Goal: Communication & Community: Participate in discussion

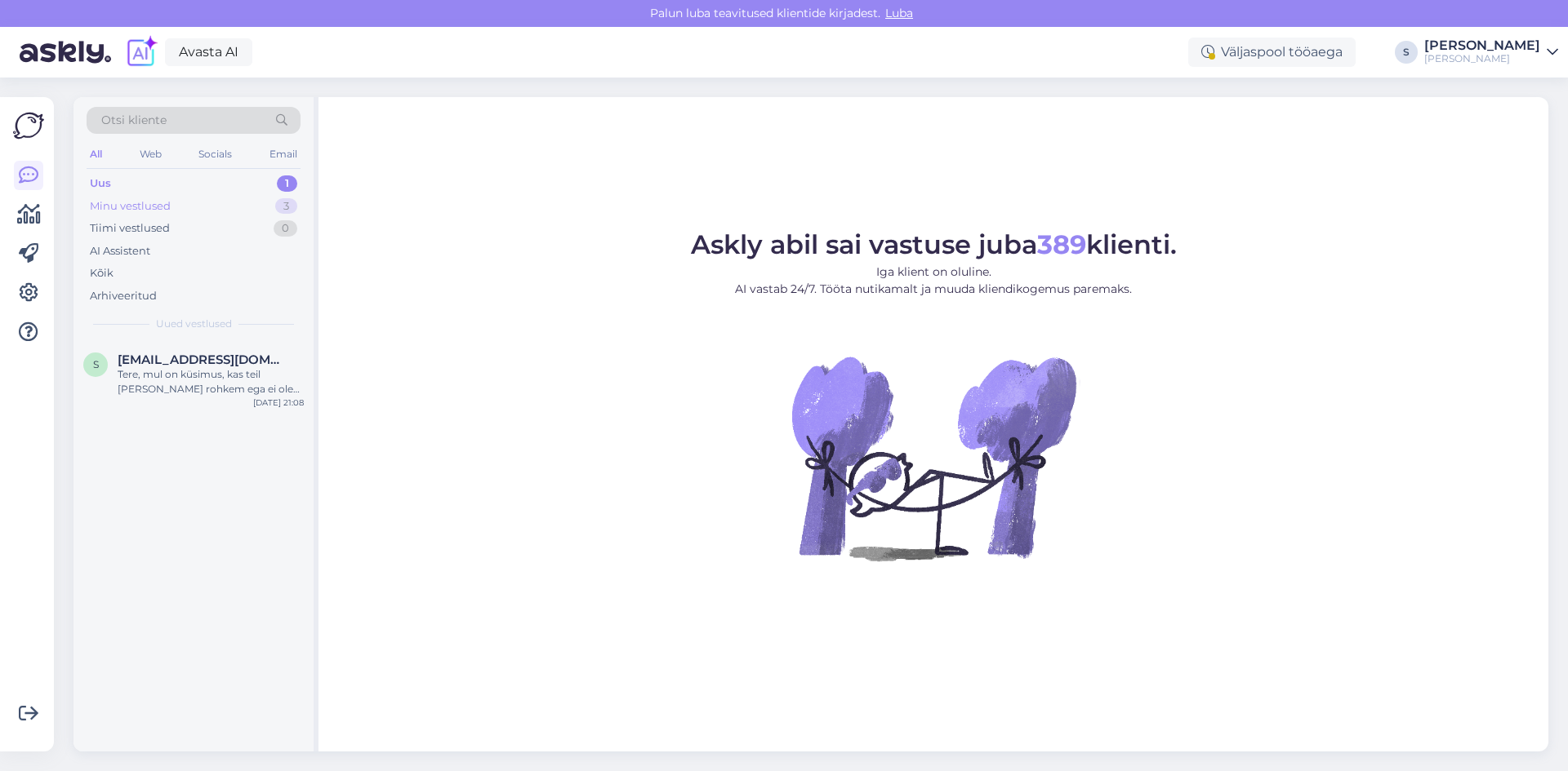
click at [134, 210] on div "Minu vestlused" at bounding box center [130, 206] width 81 height 16
click at [108, 185] on div "Uus" at bounding box center [101, 183] width 21 height 16
click at [181, 369] on div "Tere, mul on küsimus, kas teil [PERSON_NAME] rohkem ega ei ole selliseid kõrvar…" at bounding box center [211, 382] width 187 height 29
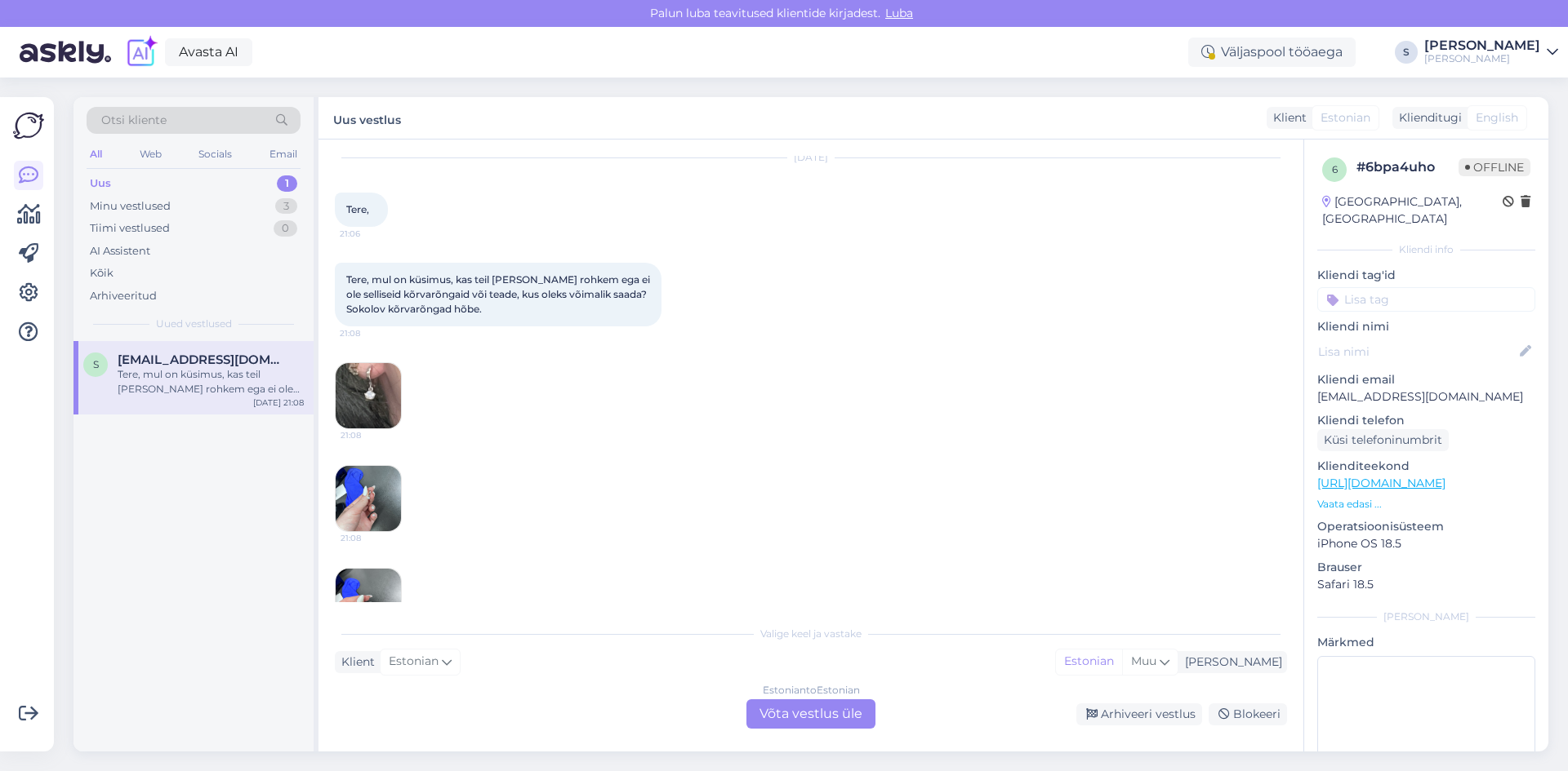
scroll to position [101, 0]
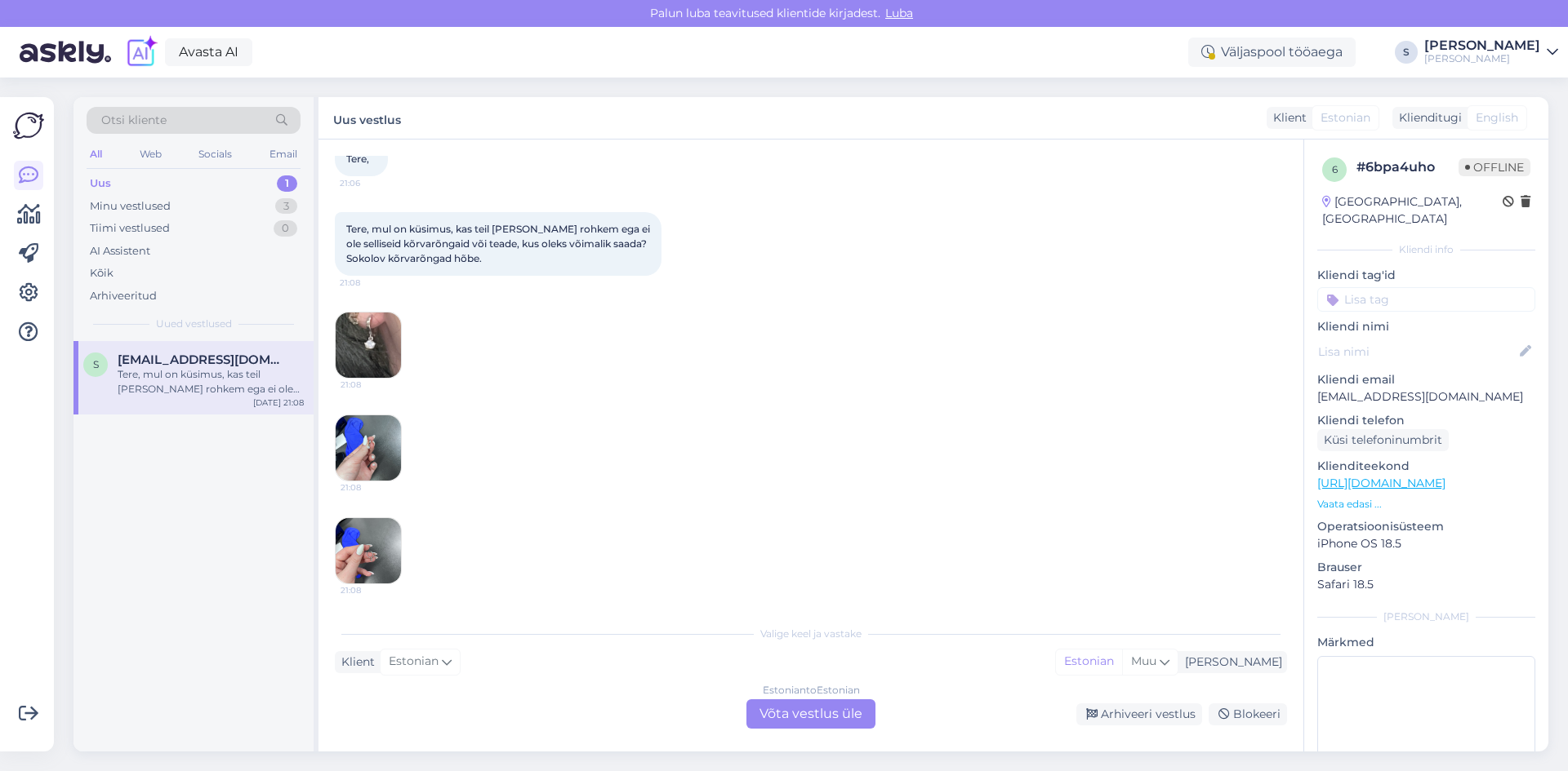
click at [384, 336] on img at bounding box center [368, 344] width 65 height 65
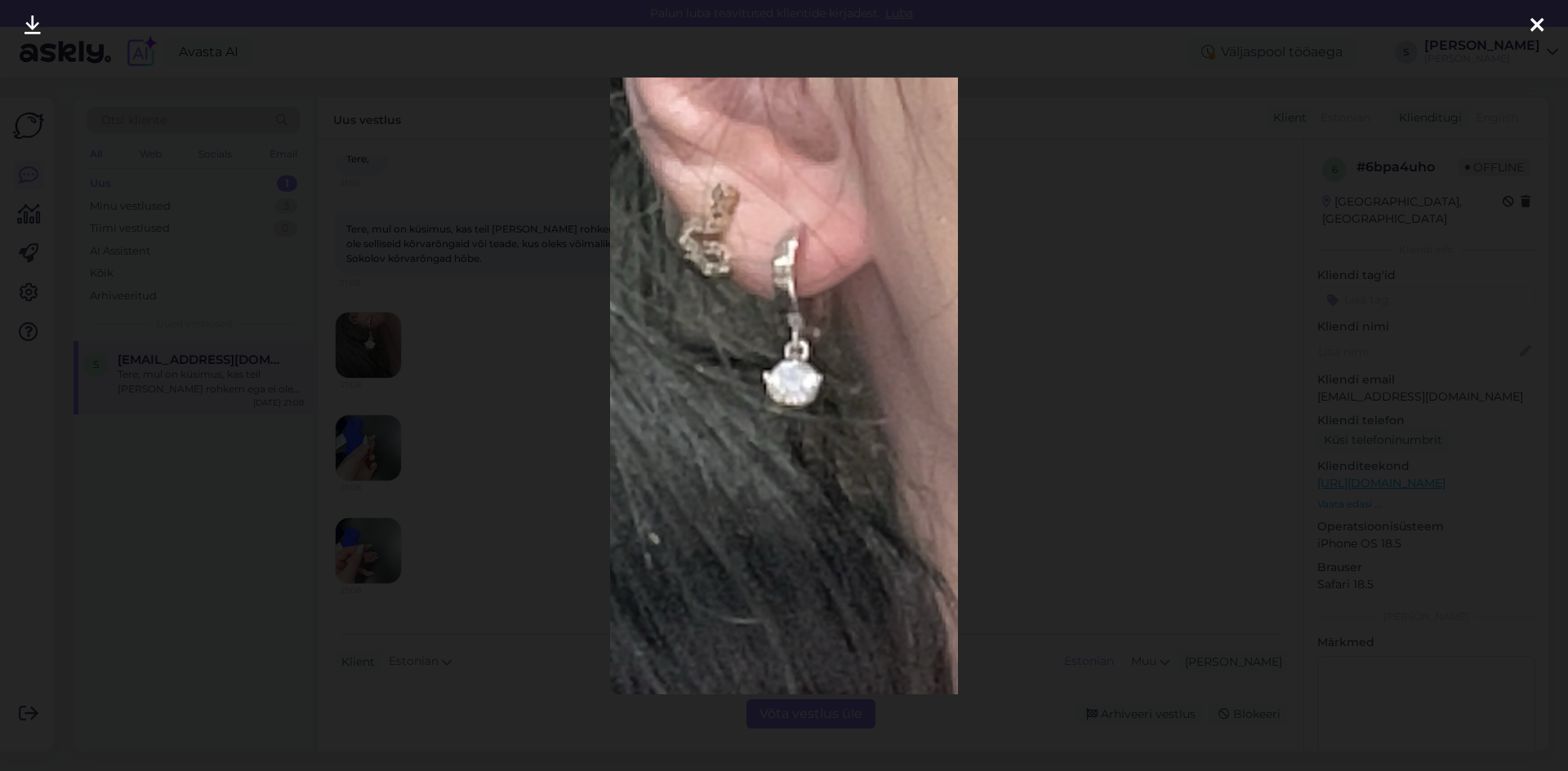
click at [1539, 17] on icon at bounding box center [1537, 26] width 13 height 21
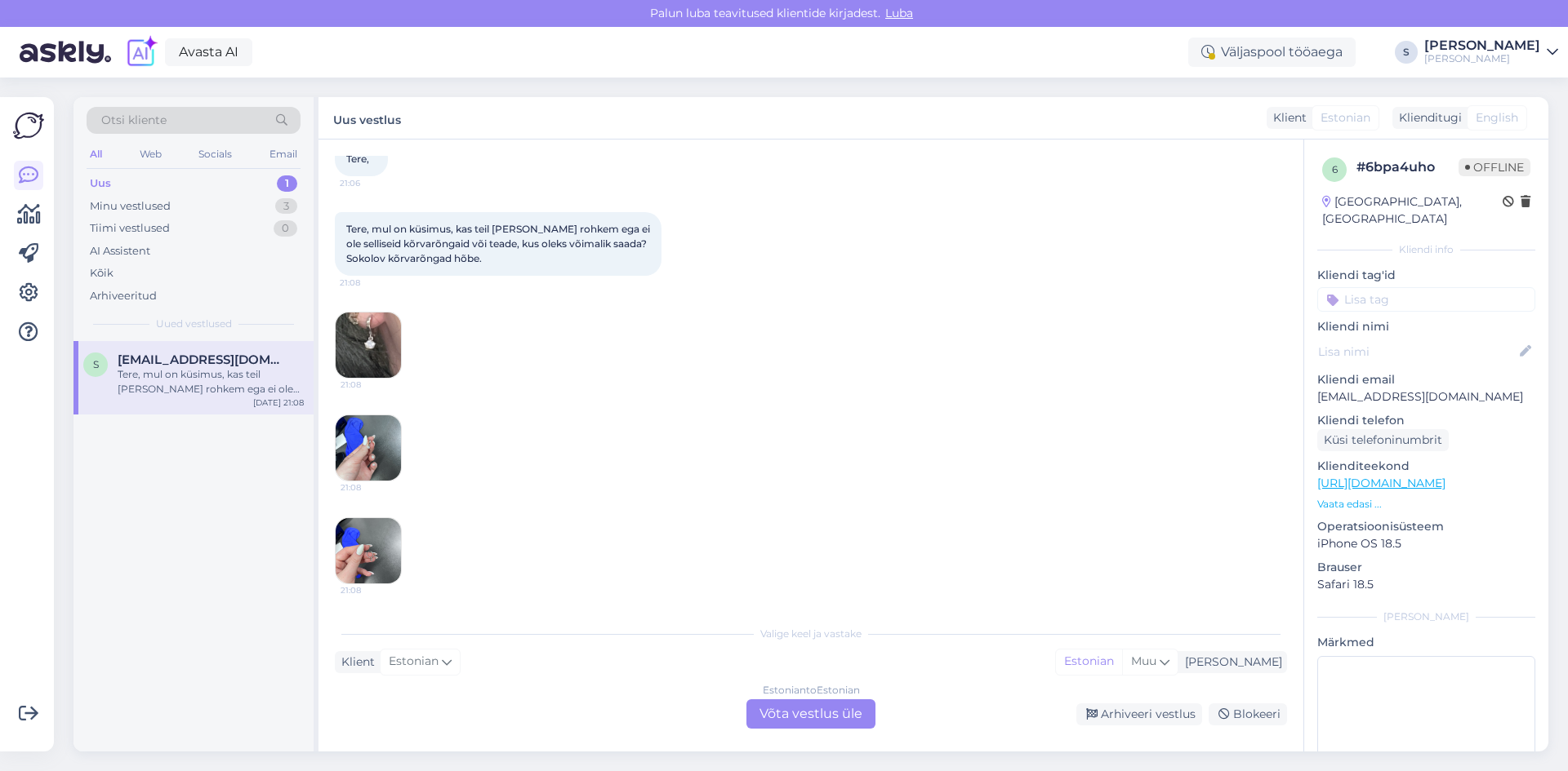
click at [371, 459] on img at bounding box center [368, 448] width 65 height 65
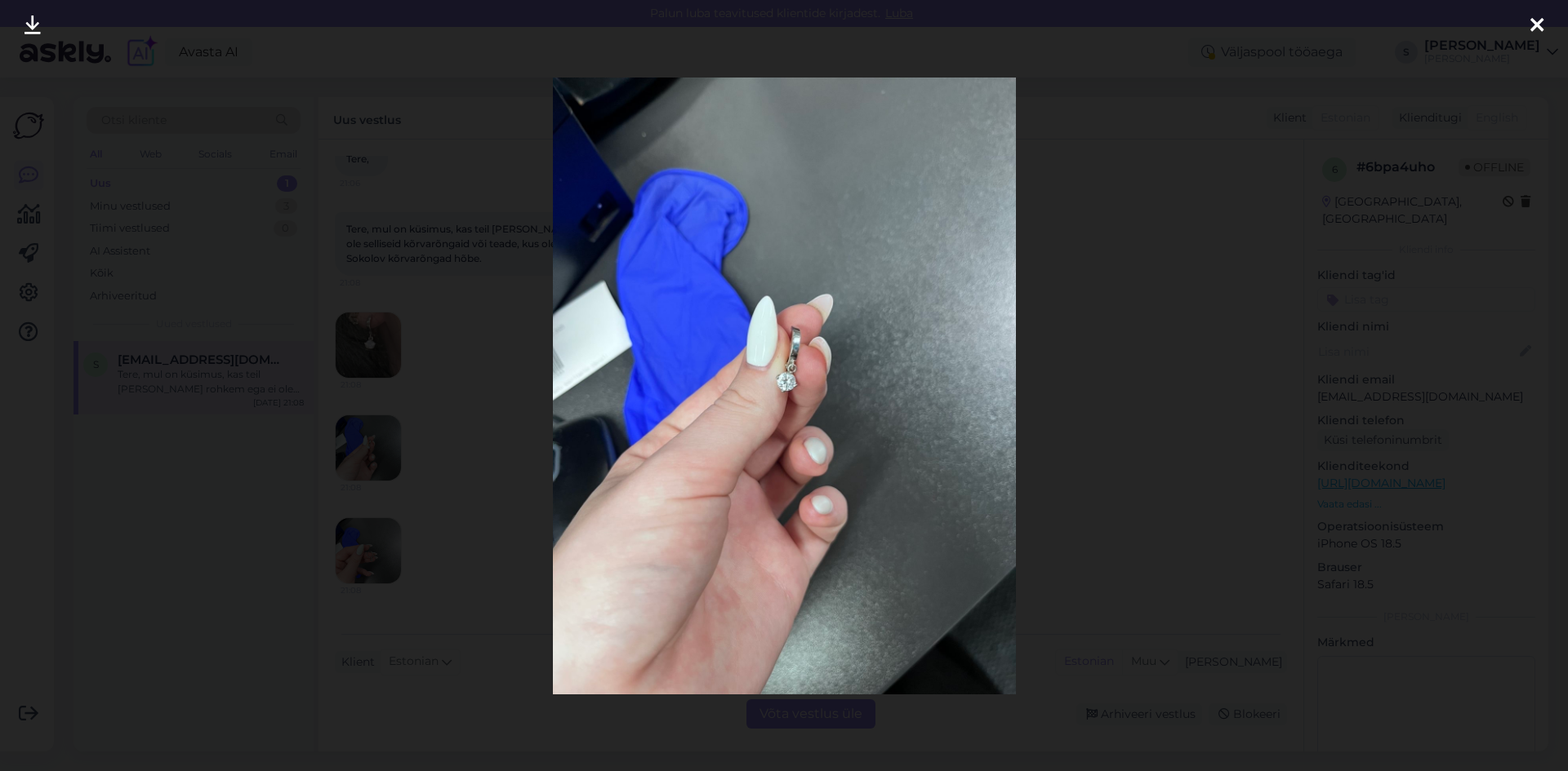
click at [1545, 27] on div at bounding box center [1537, 25] width 33 height 51
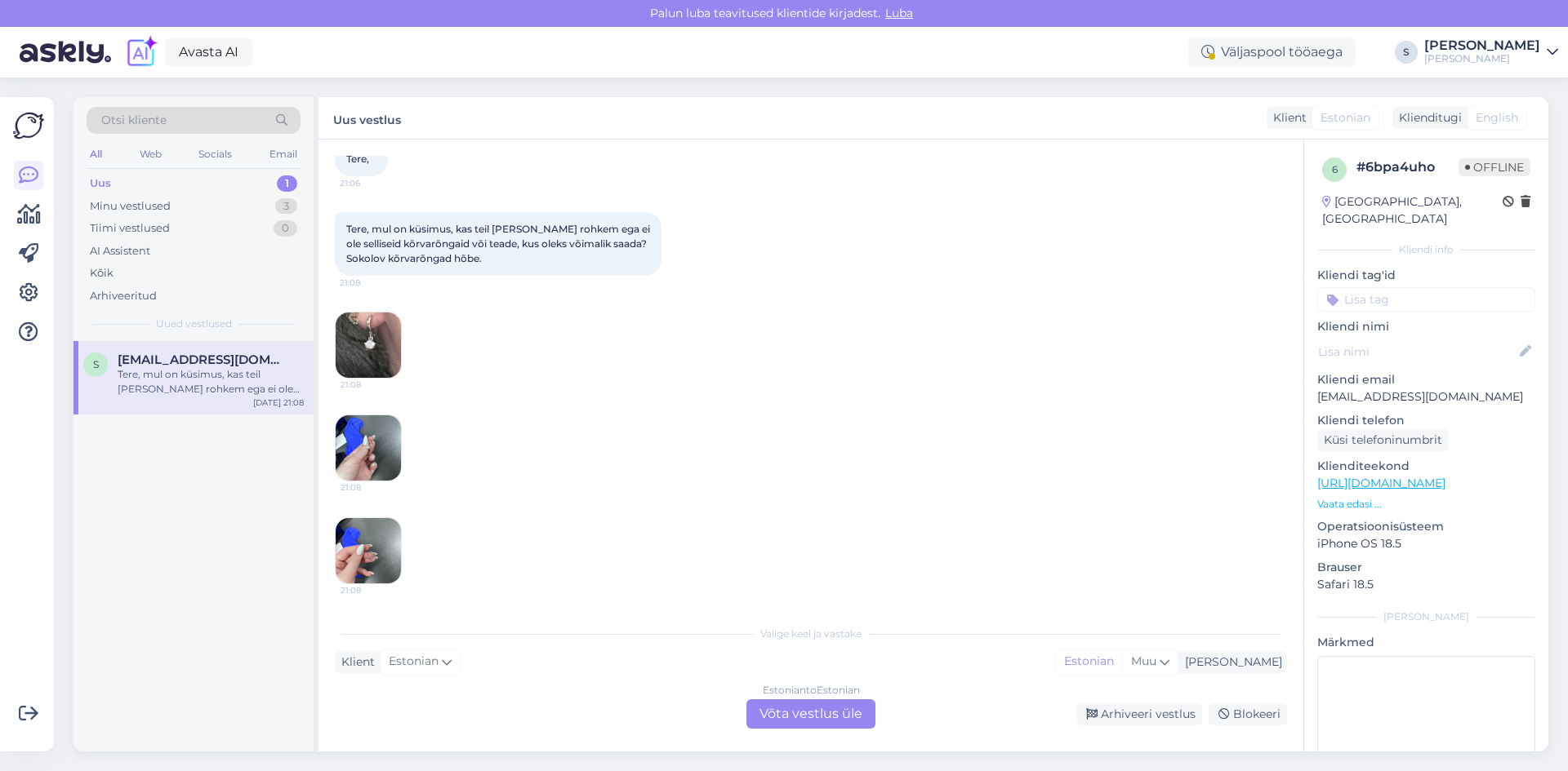
click at [374, 550] on img at bounding box center [368, 551] width 65 height 65
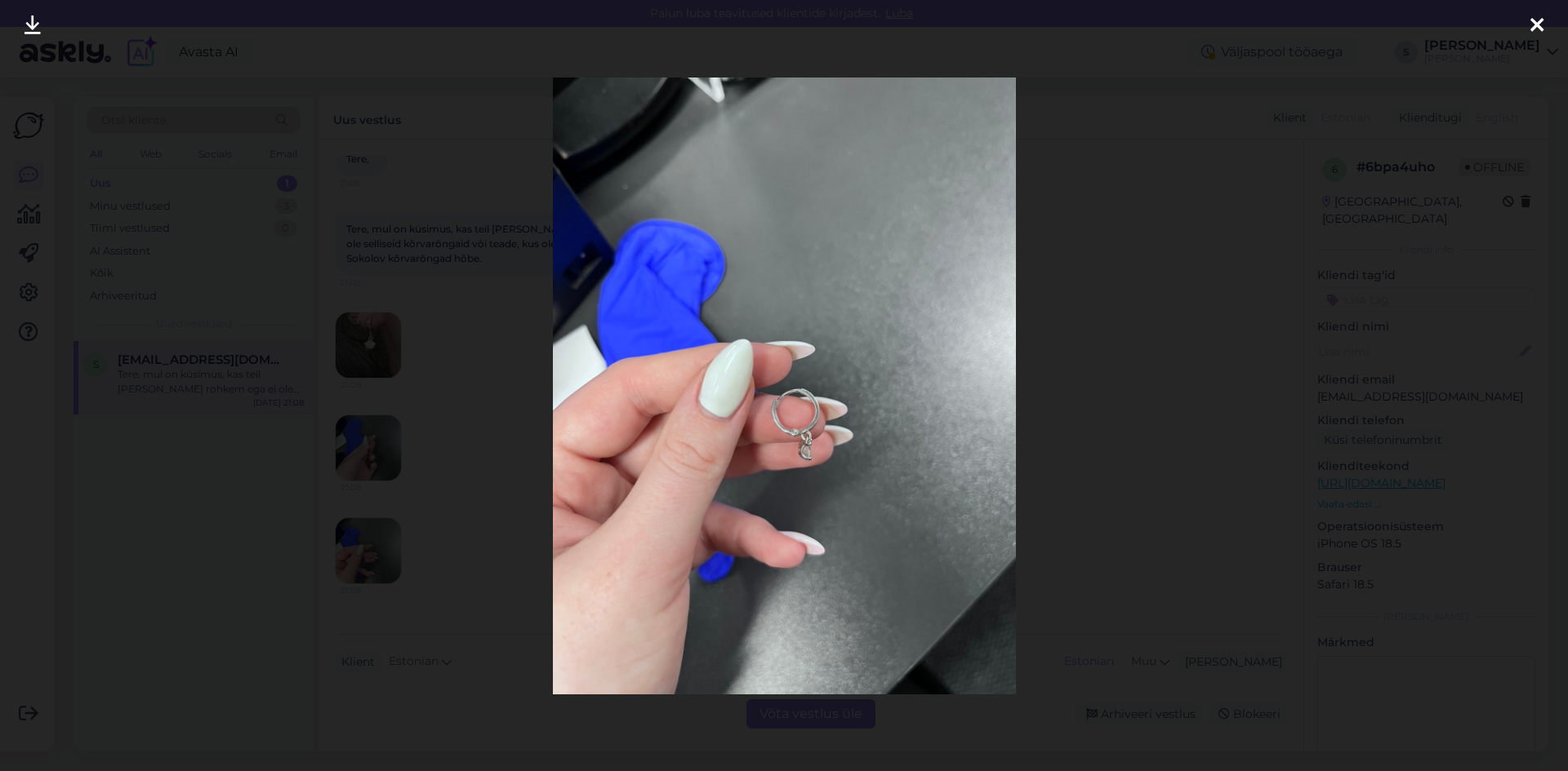
click at [1534, 24] on icon at bounding box center [1537, 26] width 13 height 21
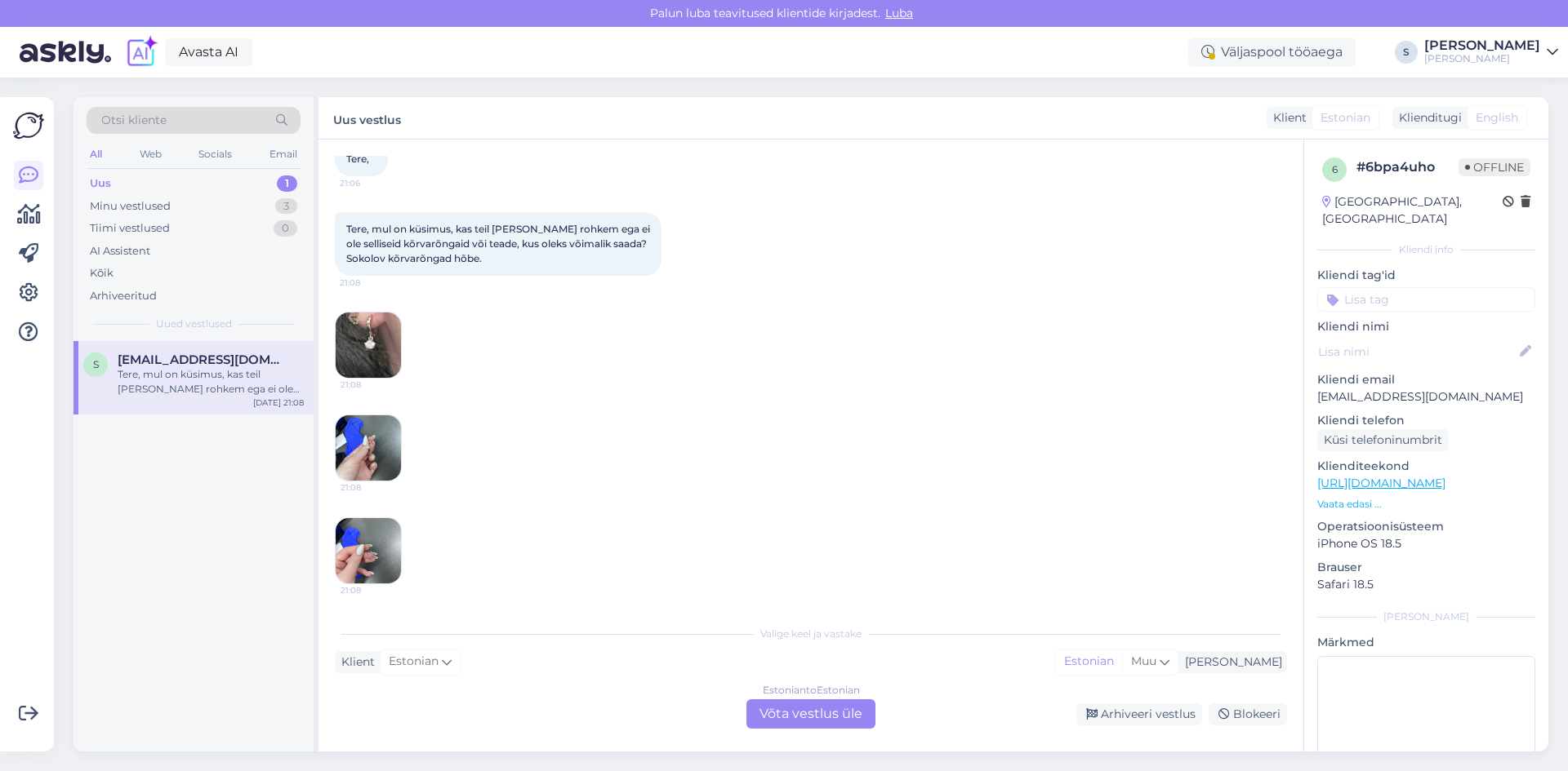
click at [362, 347] on img at bounding box center [368, 344] width 65 height 65
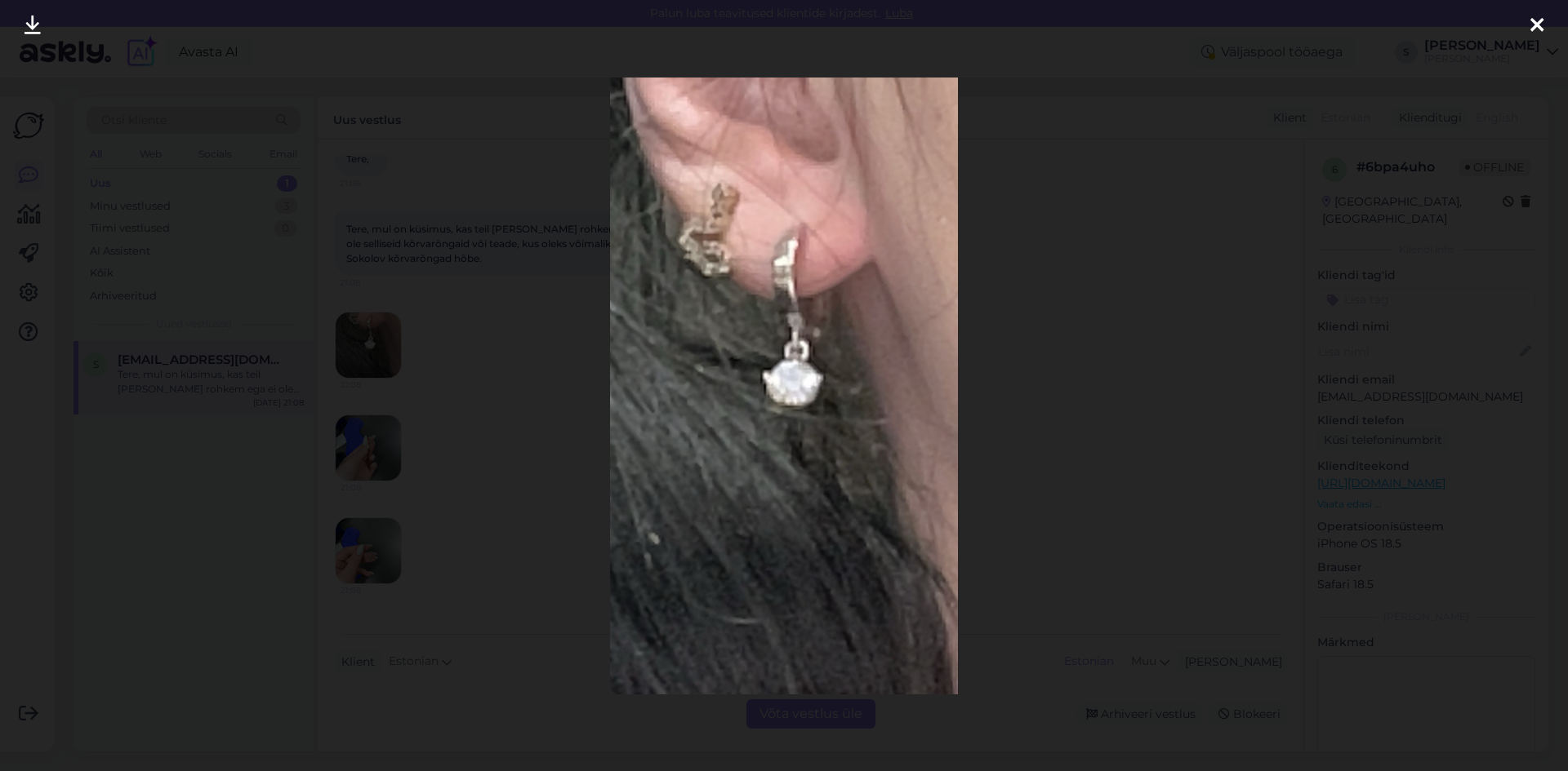
click at [1535, 20] on icon at bounding box center [1537, 26] width 13 height 21
